Goal: Navigation & Orientation: Go to known website

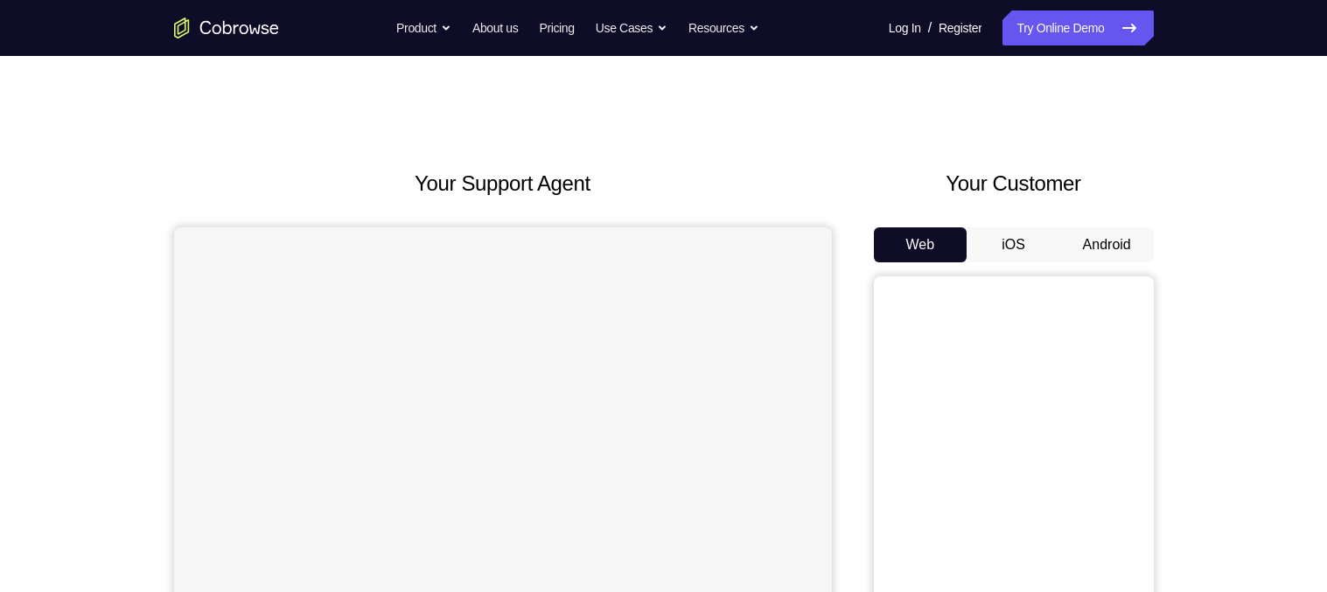
click at [1111, 248] on button "Android" at bounding box center [1107, 244] width 94 height 35
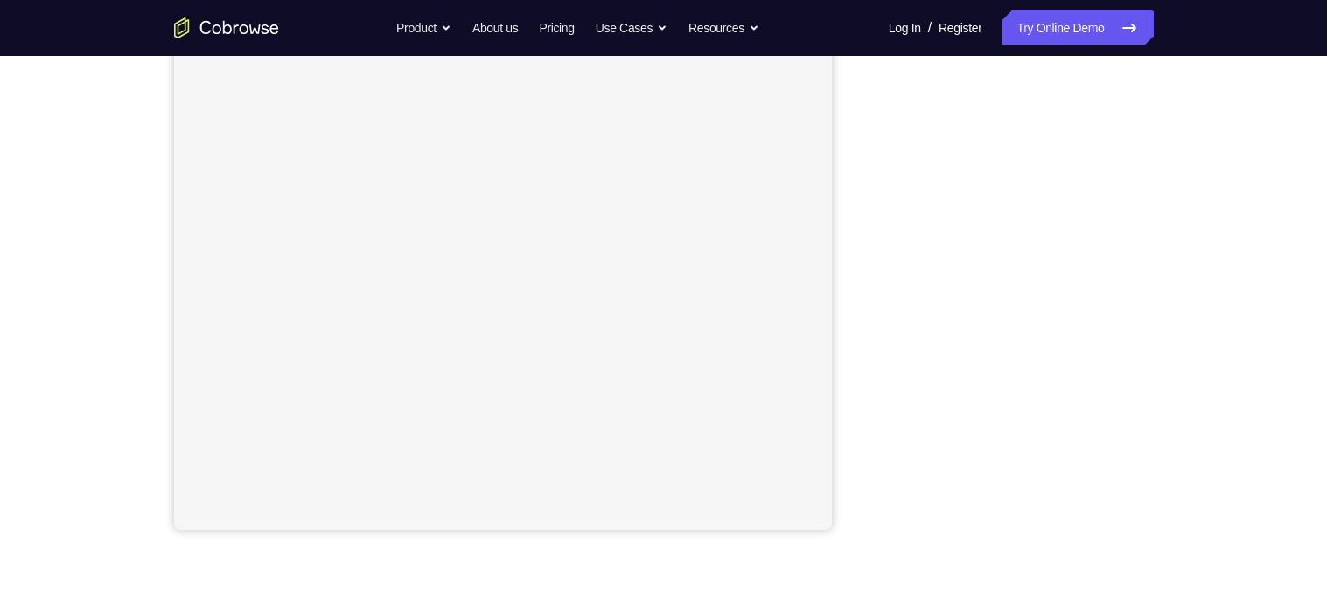
scroll to position [285, 0]
